Goal: Transaction & Acquisition: Purchase product/service

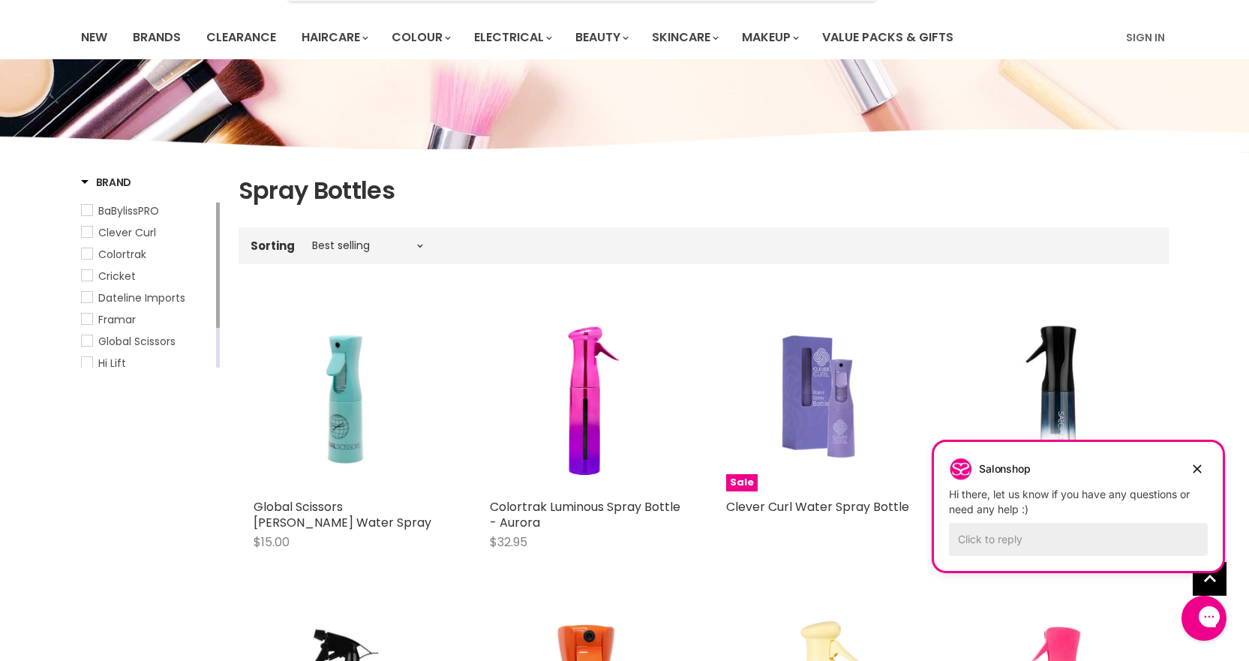
scroll to position [75, 0]
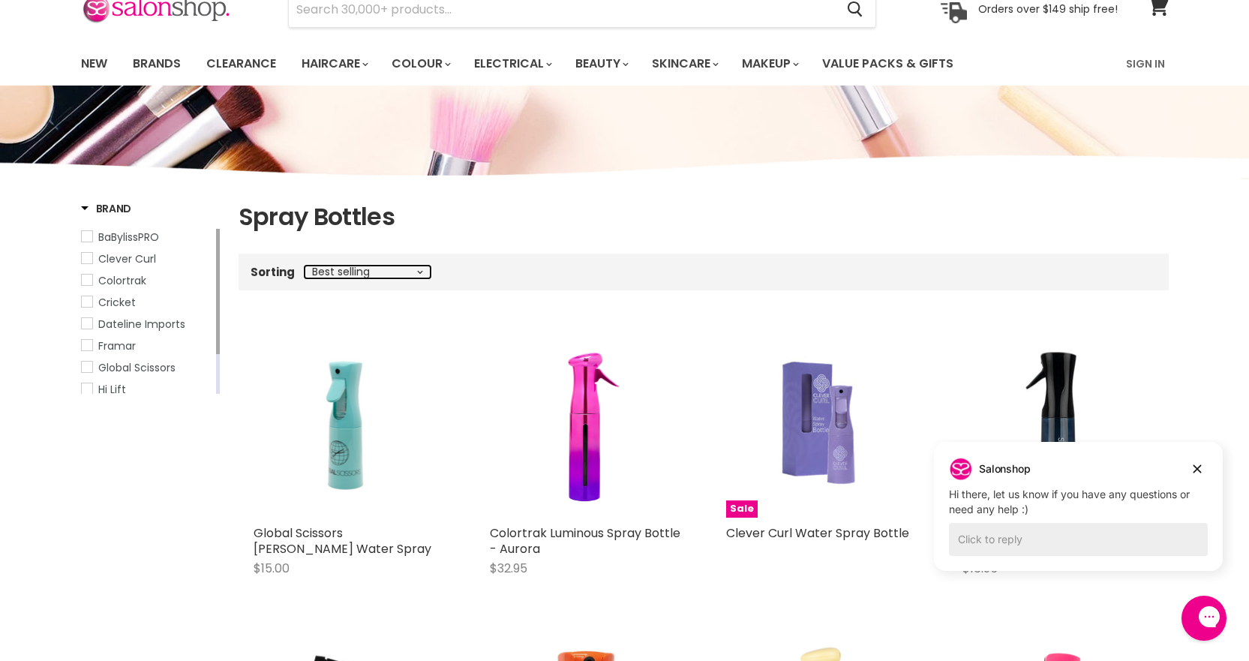
click at [422, 272] on select "Best selling Featured Price, low to high Price, high to low Alphabetically, A-Z…" at bounding box center [368, 272] width 126 height 12
select select "price-ascending"
click at [305, 266] on select "Best selling Featured Price, low to high Price, high to low Alphabetically, A-Z…" at bounding box center [368, 272] width 126 height 12
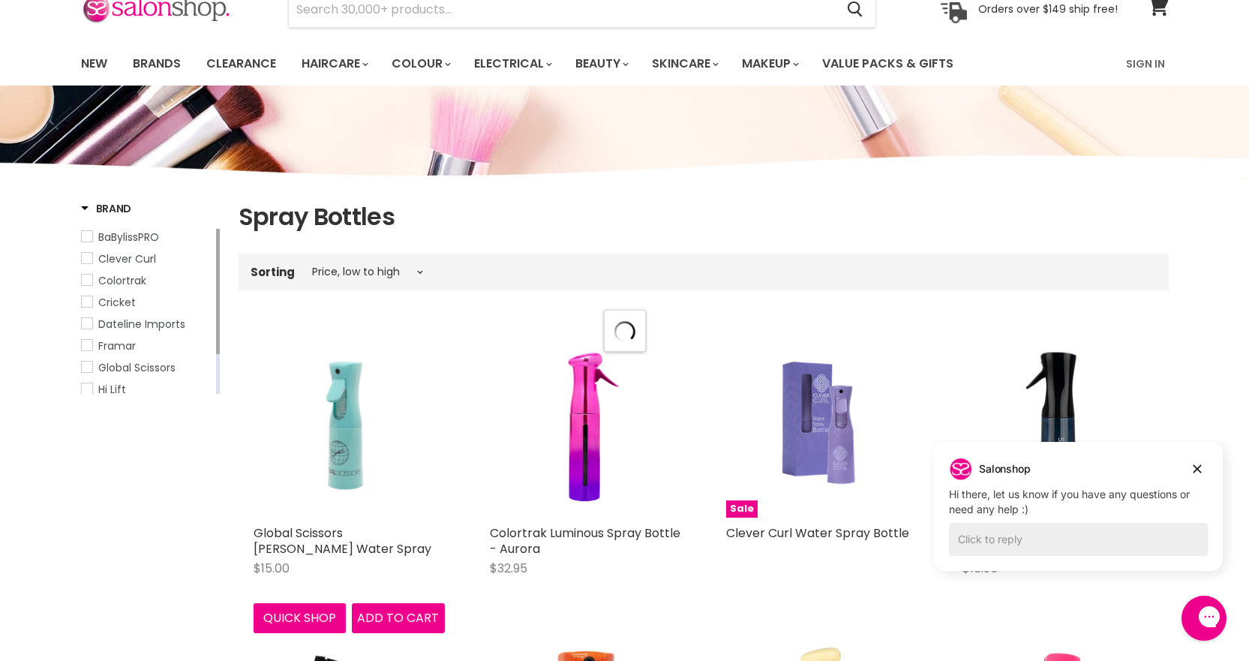
select select "price-ascending"
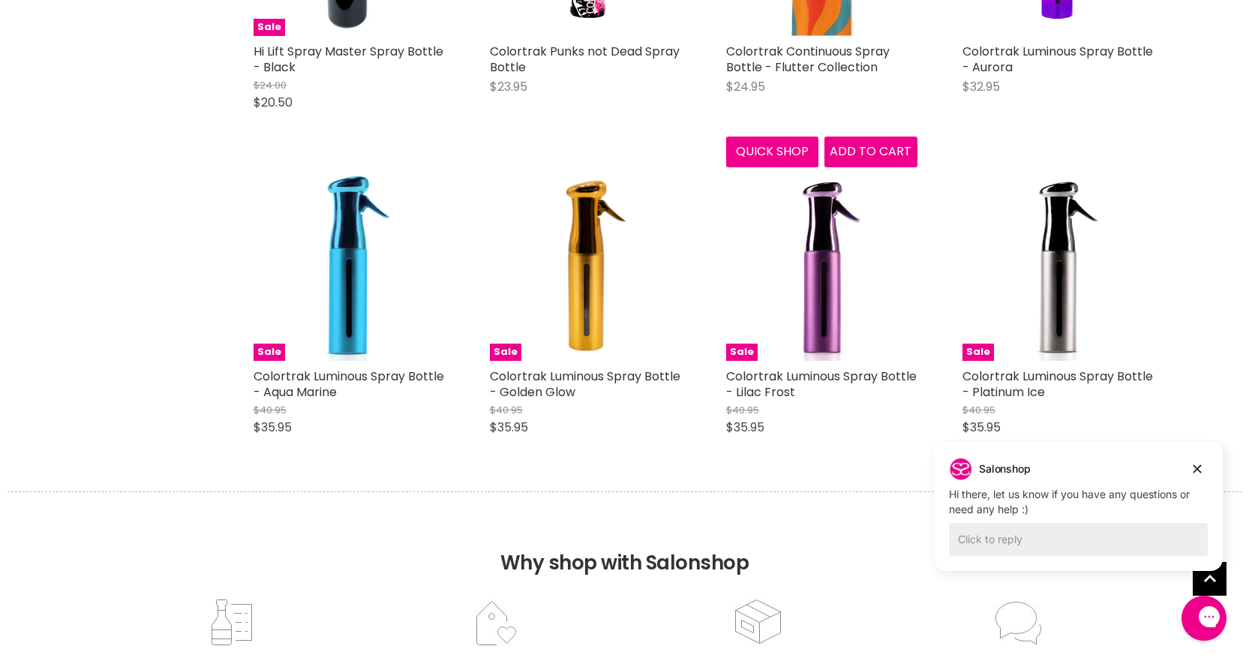
scroll to position [1801, 0]
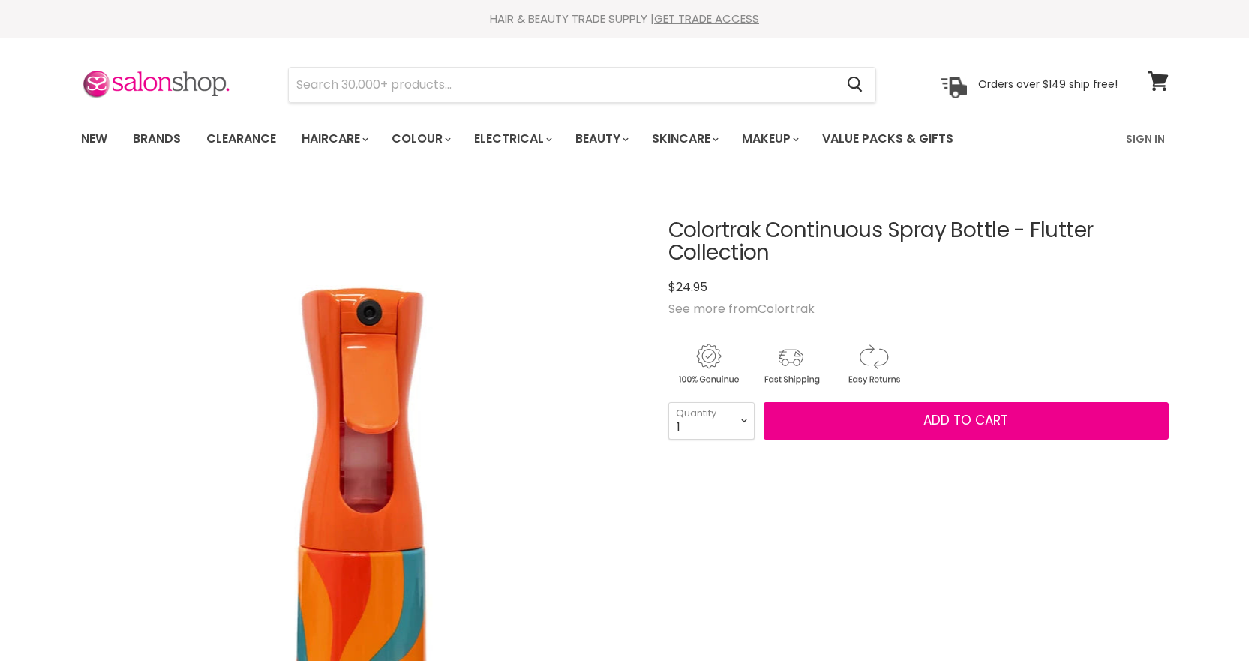
scroll to position [300, 0]
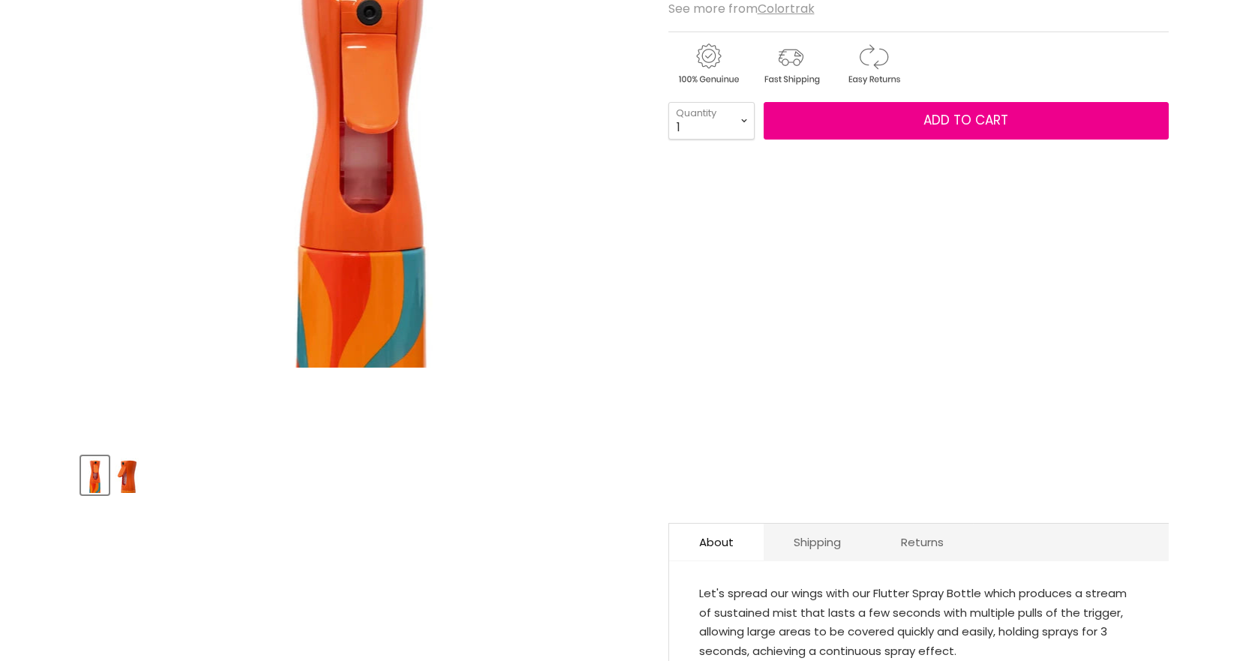
click at [131, 477] on img "Product thumbnails" at bounding box center [127, 475] width 25 height 35
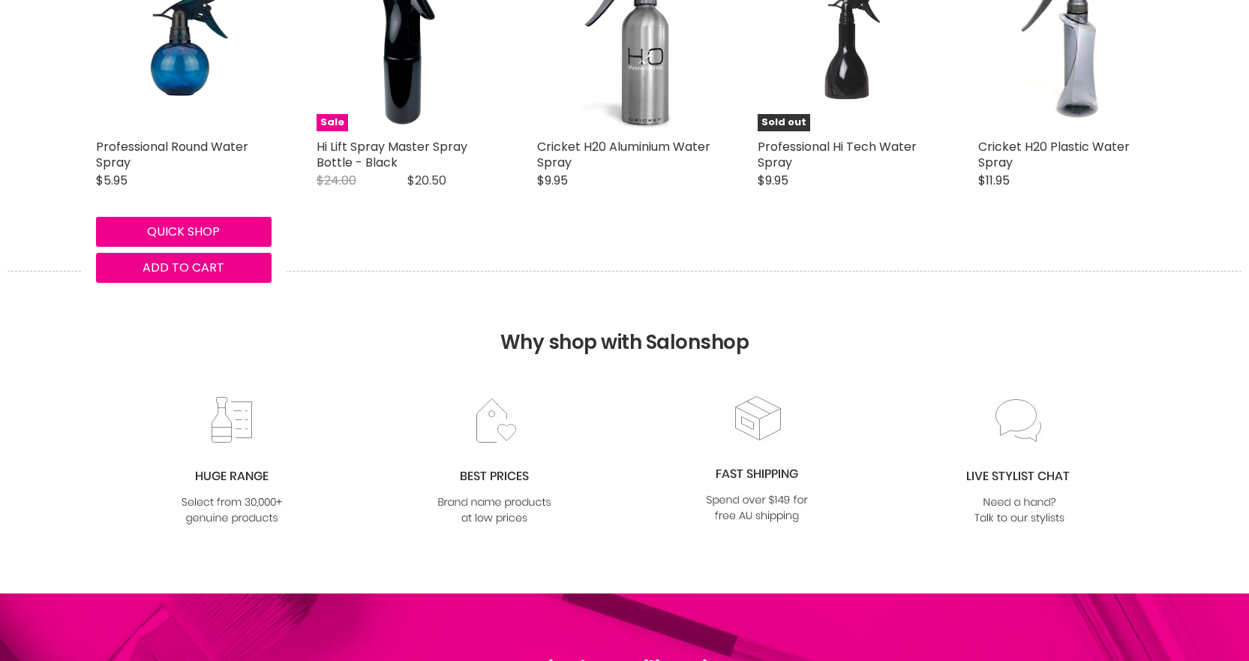
scroll to position [1575, 0]
